Goal: Task Accomplishment & Management: Manage account settings

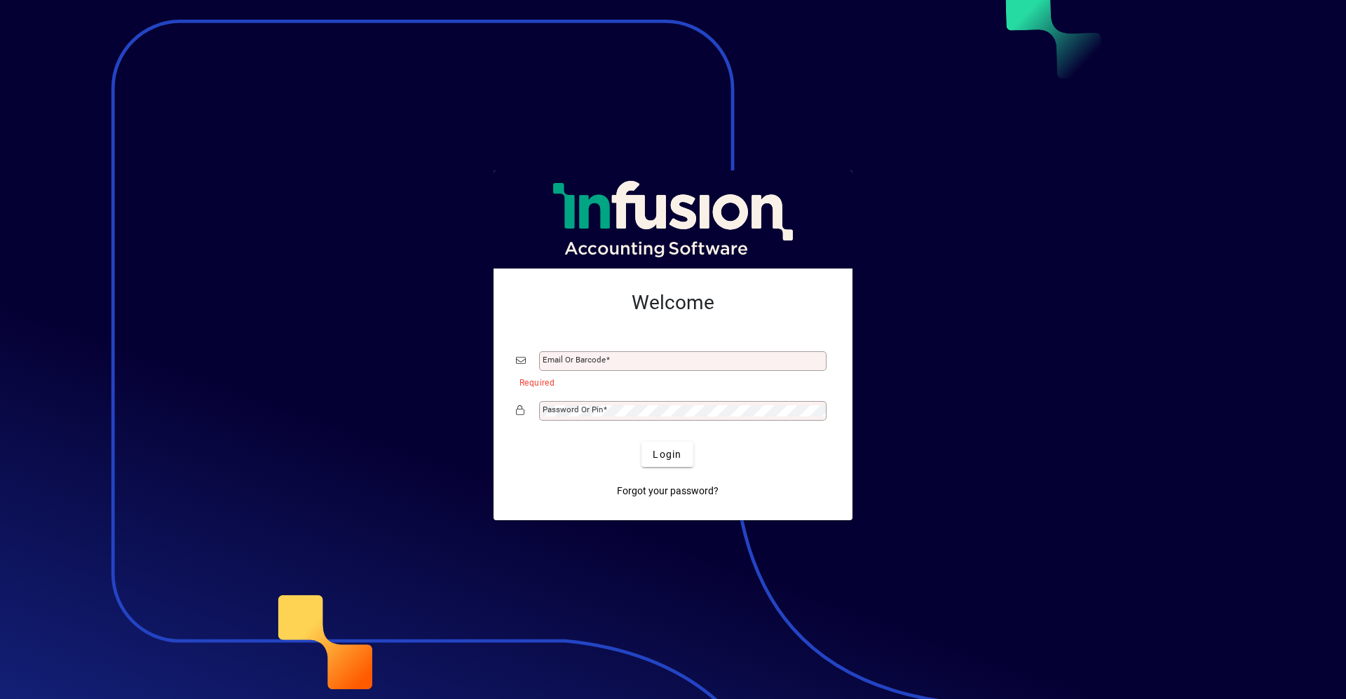
click at [924, 424] on div at bounding box center [673, 349] width 1346 height 699
